Goal: Find specific page/section: Find specific page/section

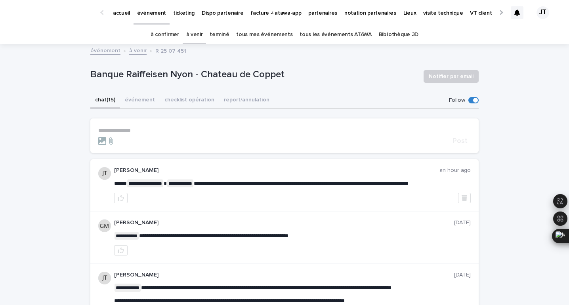
click at [197, 31] on link "à venir" at bounding box center [194, 34] width 17 height 19
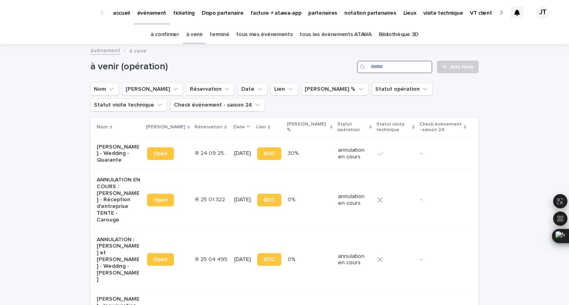
click at [414, 65] on input "Search" at bounding box center [394, 67] width 75 height 13
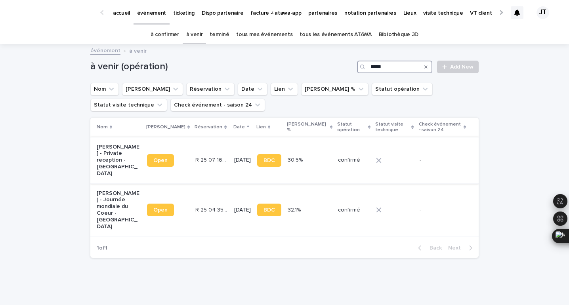
type input "*****"
click at [209, 160] on div "R 25 07 1661 R 25 07 1661" at bounding box center [211, 160] width 33 height 13
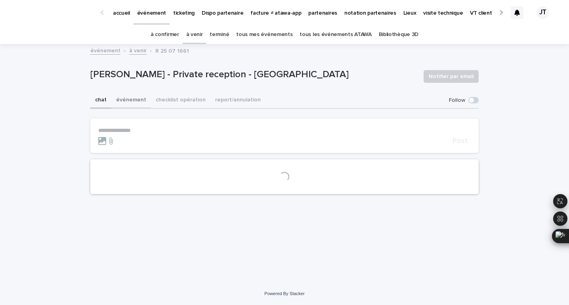
click at [136, 99] on button "événement" at bounding box center [131, 100] width 40 height 17
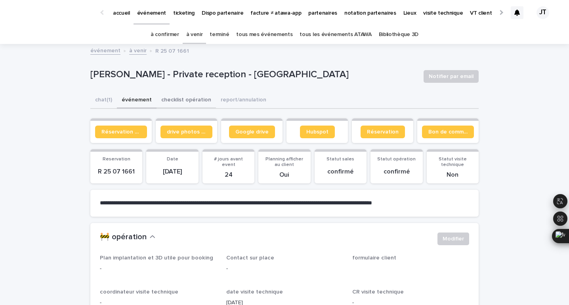
click at [184, 101] on button "checklist opération" at bounding box center [186, 100] width 59 height 17
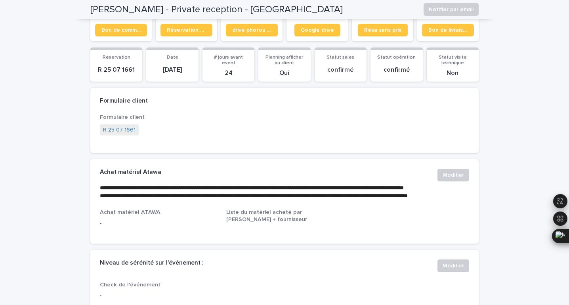
scroll to position [100, 0]
